Goal: Task Accomplishment & Management: Manage account settings

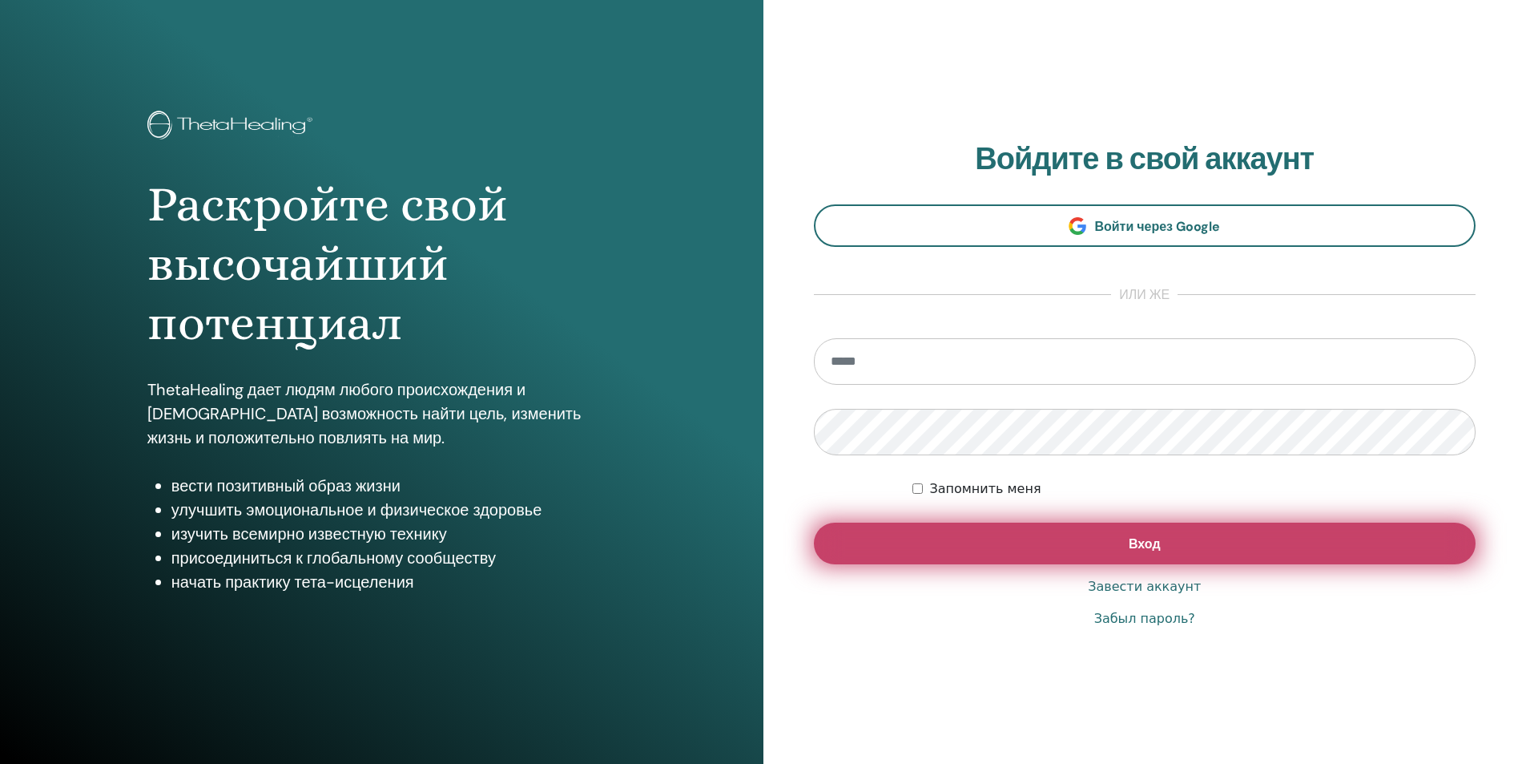
type input "**********"
click at [1129, 548] on span "Вход" at bounding box center [1145, 543] width 32 height 17
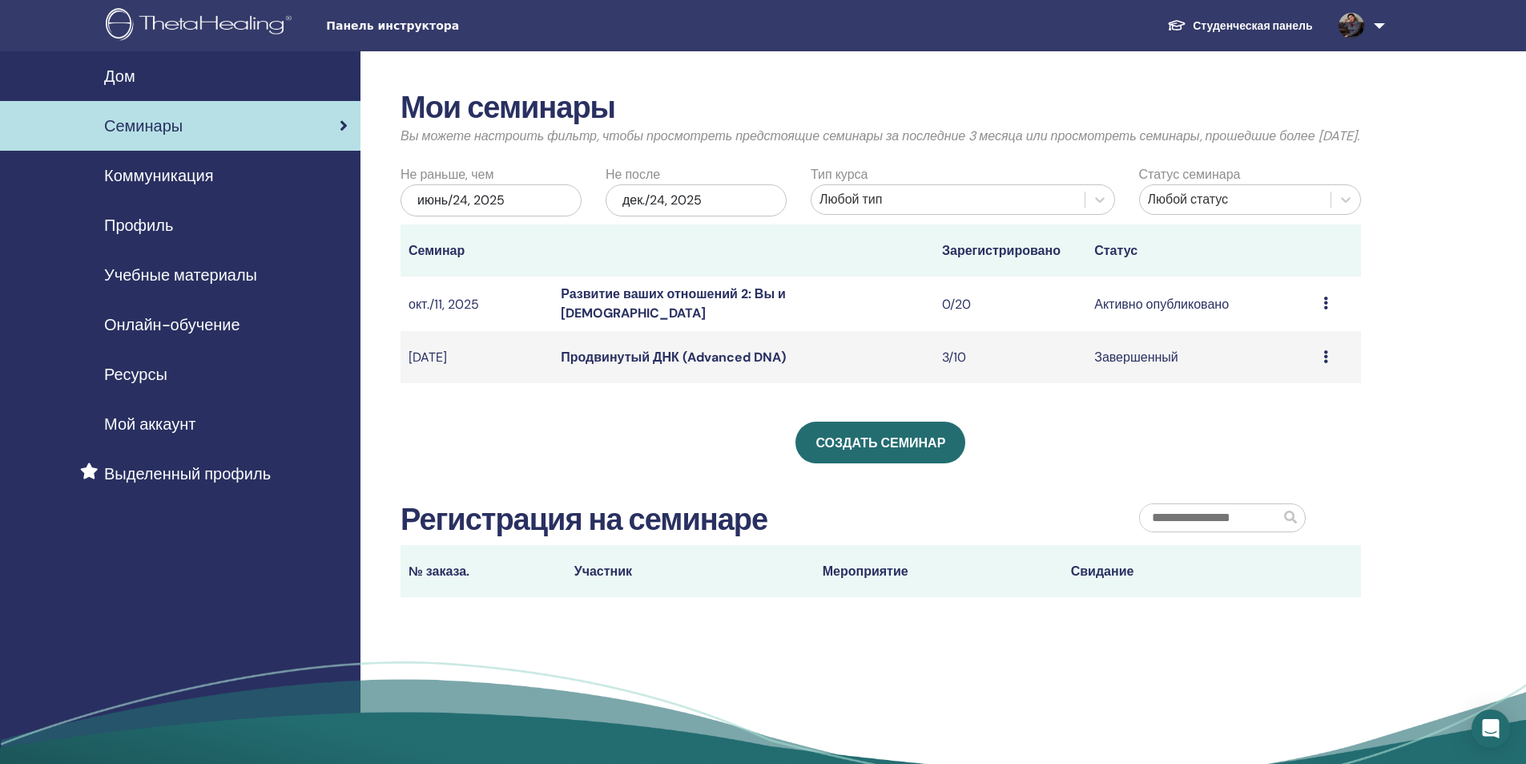
click at [738, 318] on font "Развитие ваших отношений 2: Вы и Бог" at bounding box center [673, 303] width 225 height 36
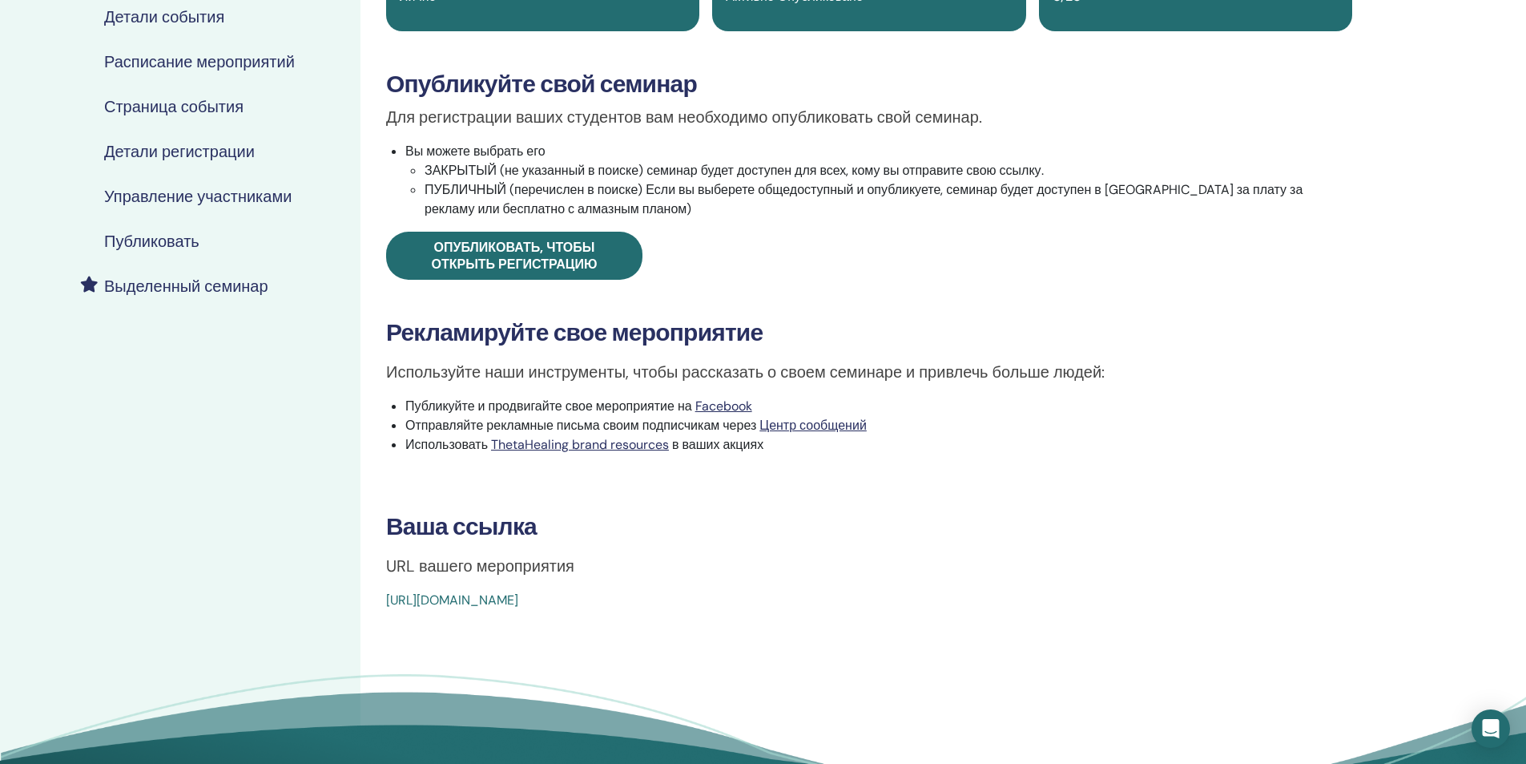
scroll to position [160, 0]
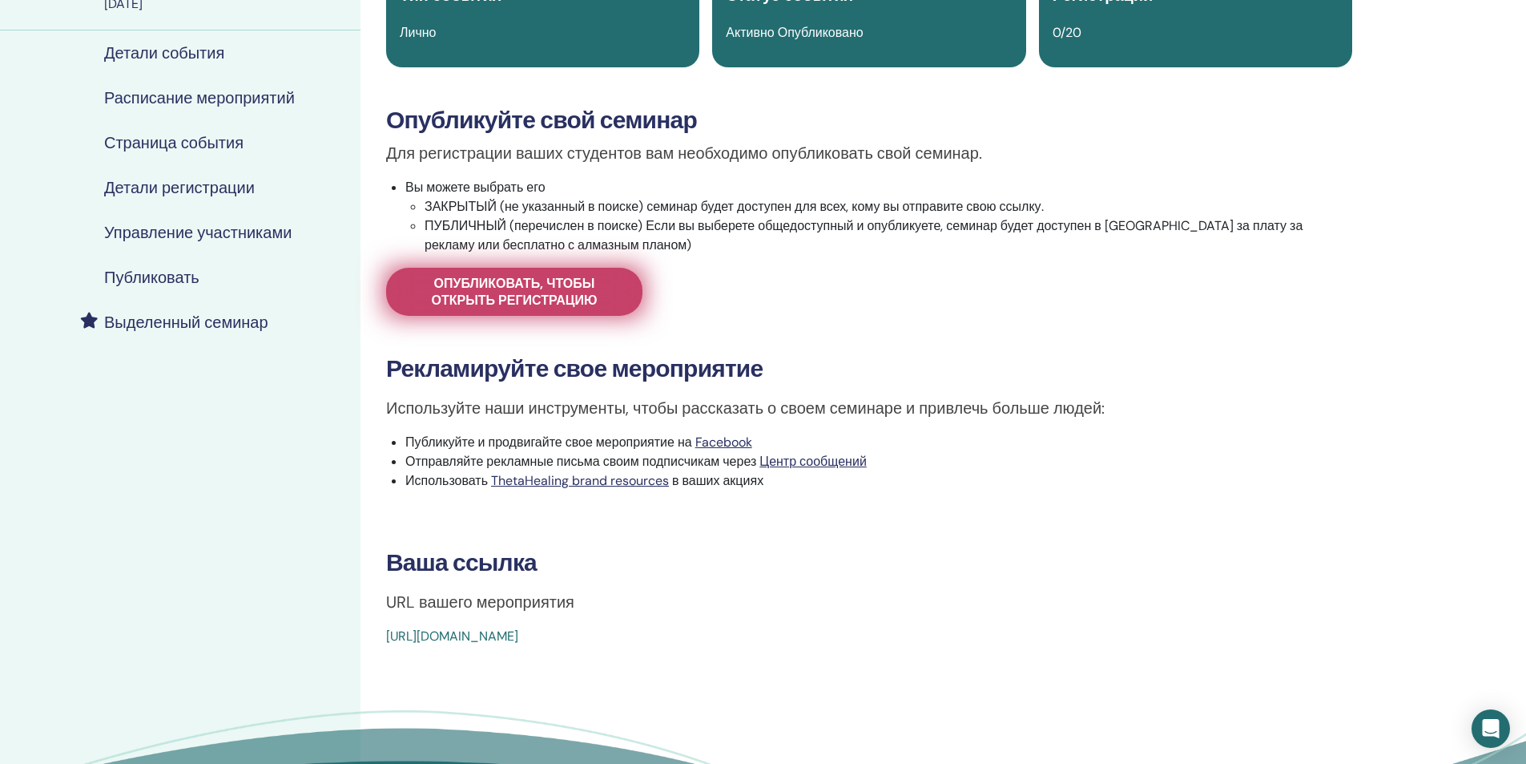
click at [479, 295] on span "Опубликовать, чтобы открыть регистрацию" at bounding box center [514, 292] width 216 height 34
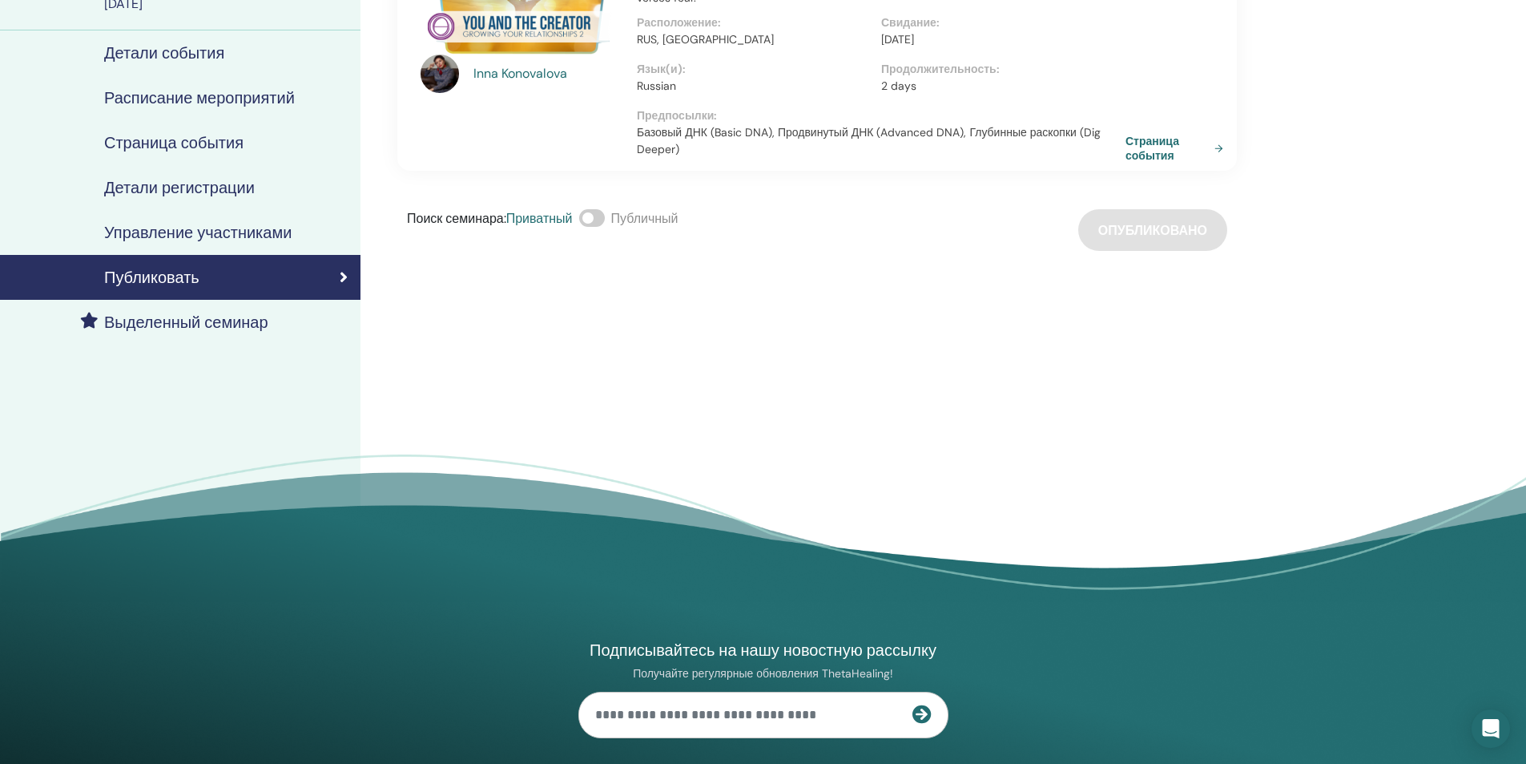
click at [1158, 239] on div "Поиск семинара : Приватный Публичный Опубликовано" at bounding box center [817, 230] width 840 height 42
click at [1145, 150] on link "Страница события" at bounding box center [1180, 148] width 104 height 29
